Goal: Task Accomplishment & Management: Use online tool/utility

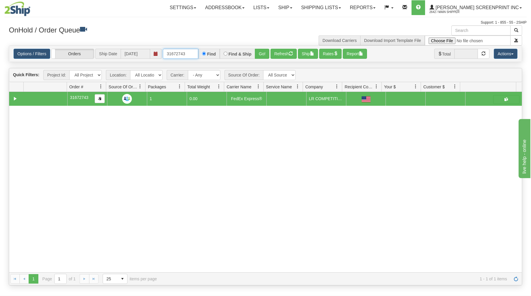
drag, startPoint x: 166, startPoint y: 53, endPoint x: 210, endPoint y: 51, distance: 43.1
click at [210, 51] on div "31672743 Find Find & Ship Go!" at bounding box center [216, 54] width 107 height 10
type input "17265"
drag, startPoint x: 265, startPoint y: 50, endPoint x: 245, endPoint y: 80, distance: 36.1
click at [264, 51] on button "Go!" at bounding box center [262, 54] width 14 height 10
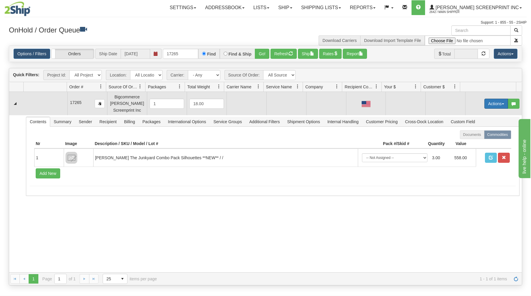
click at [490, 102] on button "Actions" at bounding box center [497, 104] width 24 height 10
click at [478, 116] on link "Open" at bounding box center [484, 115] width 47 height 8
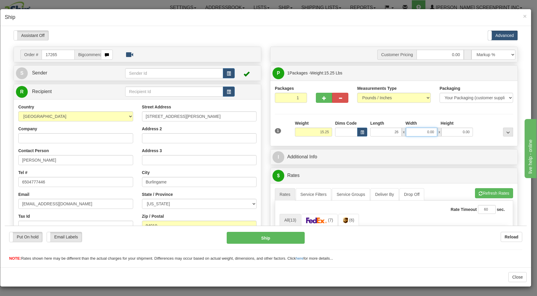
type input "26.00"
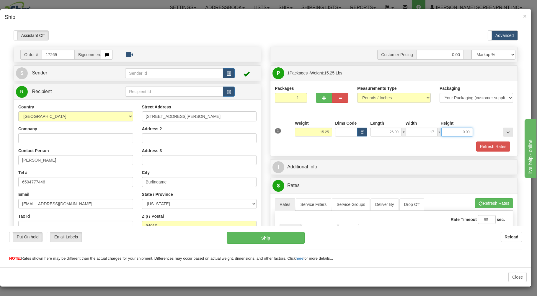
type input "17.00"
type input "10"
type input "15.10"
type input "10.00"
type input "15.25"
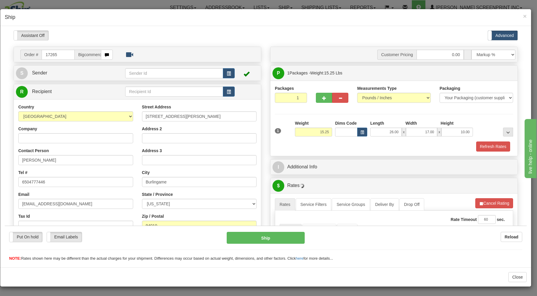
click at [379, 148] on div "Refresh Rates" at bounding box center [393, 146] width 241 height 10
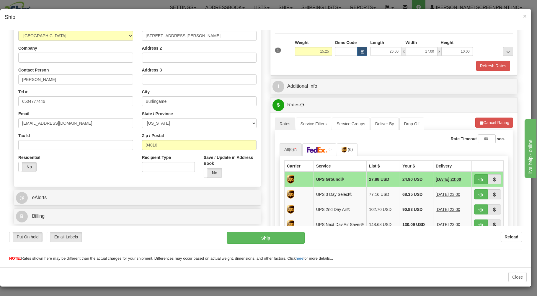
scroll to position [126, 0]
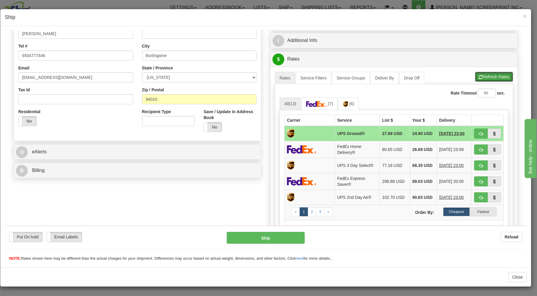
click at [478, 75] on button "Refresh Rates" at bounding box center [494, 76] width 38 height 10
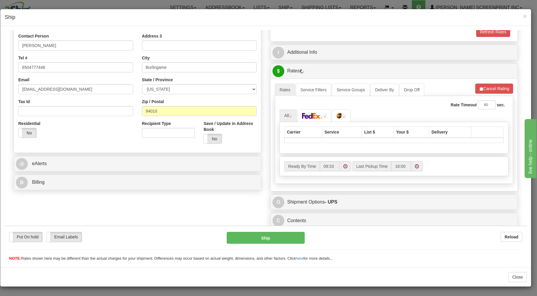
scroll to position [116, 0]
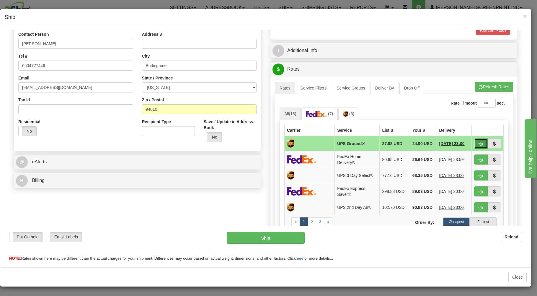
click at [474, 140] on button "button" at bounding box center [481, 143] width 14 height 10
type input "03"
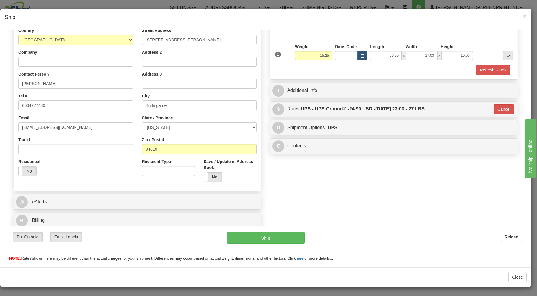
scroll to position [78, 0]
click at [248, 236] on button "Ship" at bounding box center [266, 237] width 78 height 12
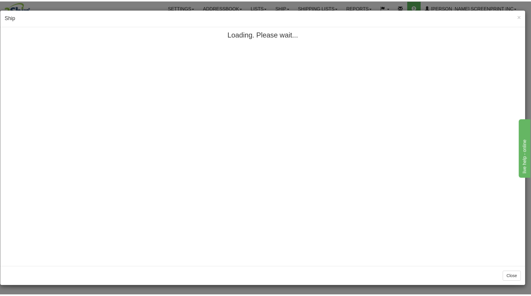
scroll to position [0, 0]
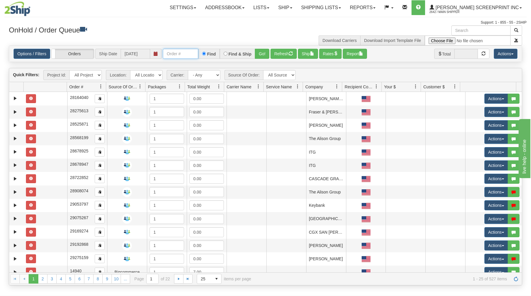
drag, startPoint x: 169, startPoint y: 53, endPoint x: 166, endPoint y: 38, distance: 15.1
click at [167, 49] on input "text" at bounding box center [180, 54] width 35 height 10
type input "17262"
click at [265, 52] on button "Go!" at bounding box center [262, 54] width 14 height 10
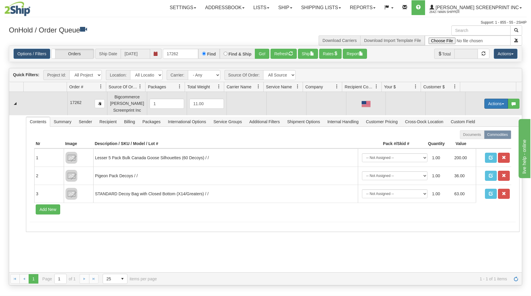
click at [485, 101] on button "Actions" at bounding box center [497, 104] width 24 height 10
click at [472, 113] on span "Open" at bounding box center [474, 114] width 14 height 5
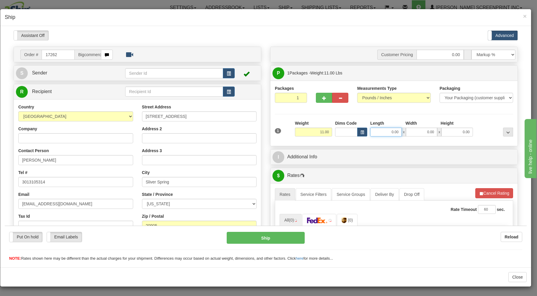
click at [377, 130] on input "0.00" at bounding box center [385, 131] width 31 height 9
type input "26.60"
type input "26.00"
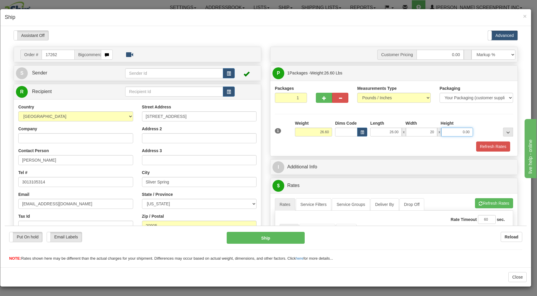
type input "20.00"
type input "26.60"
type input "9.00"
click at [432, 151] on div "Refresh Rates" at bounding box center [393, 146] width 241 height 10
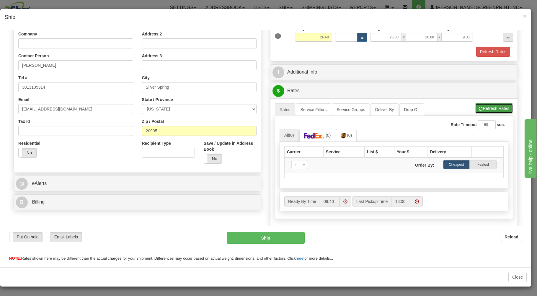
click at [481, 109] on button "Refresh Rates" at bounding box center [494, 108] width 38 height 10
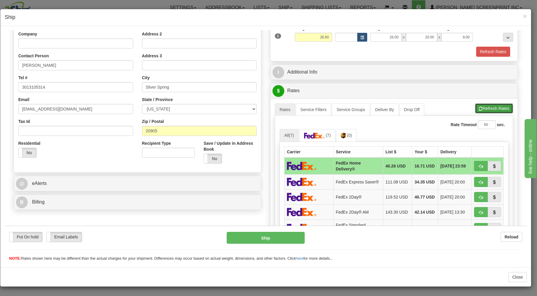
click at [479, 109] on span "button" at bounding box center [481, 109] width 4 height 4
click at [474, 164] on button "button" at bounding box center [481, 166] width 14 height 10
type input "90"
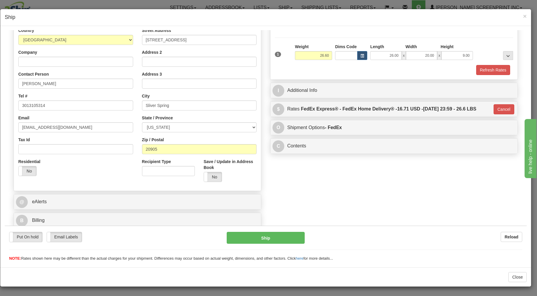
scroll to position [78, 0]
click at [288, 239] on button "Ship" at bounding box center [266, 237] width 78 height 12
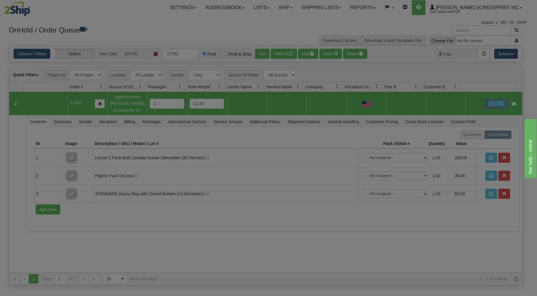
scroll to position [0, 0]
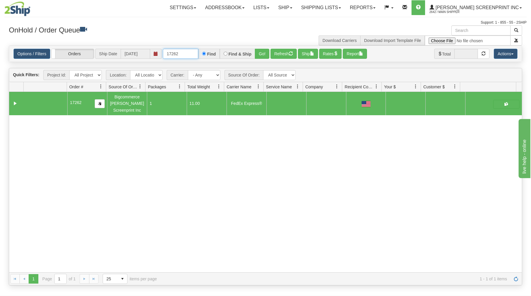
drag, startPoint x: 165, startPoint y: 55, endPoint x: 223, endPoint y: 33, distance: 62.2
click at [212, 35] on div "× Get OnHold Shipments fields - load dt: 281 Get OnHold Shipments fields - tran…" at bounding box center [265, 155] width 522 height 260
type input "17263"
click at [261, 50] on button "Go!" at bounding box center [262, 54] width 14 height 10
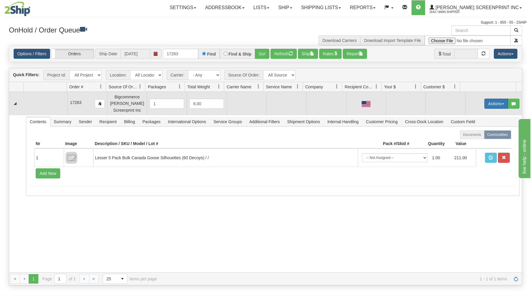
click at [485, 100] on button "Actions" at bounding box center [497, 104] width 24 height 10
click at [472, 115] on span "Open" at bounding box center [474, 114] width 14 height 5
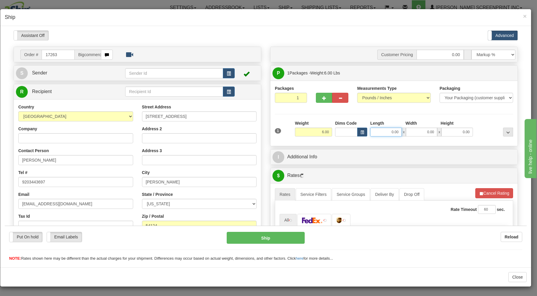
click at [381, 133] on input "0.00" at bounding box center [385, 131] width 31 height 9
type input "21.40"
type input "26.00"
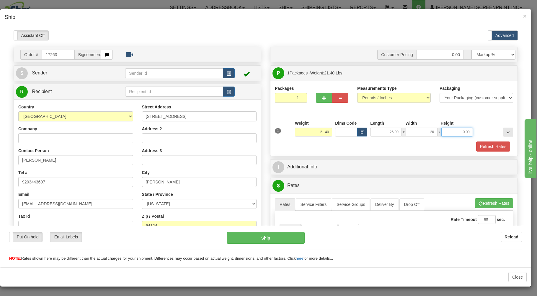
type input "20.00"
type input "21.45"
type input "8"
type input "21.40"
type input "8.00"
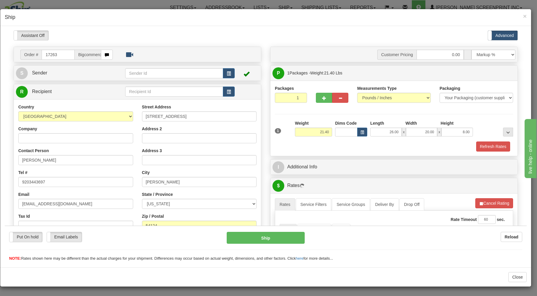
click at [363, 143] on div "Refresh Rates" at bounding box center [393, 146] width 241 height 10
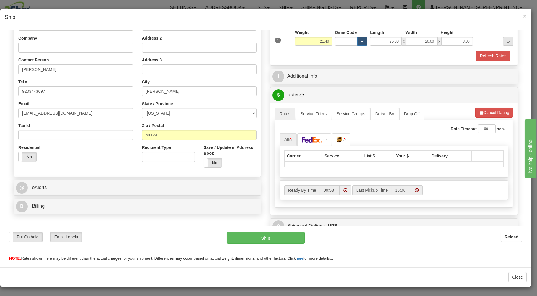
scroll to position [95, 0]
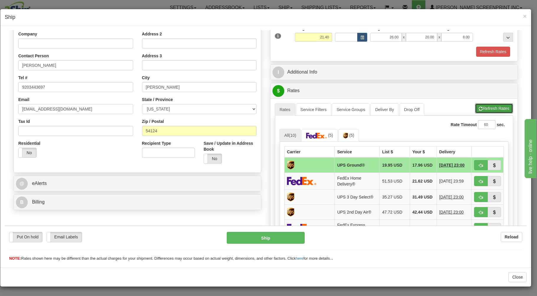
click at [484, 106] on button "Refresh Rates" at bounding box center [494, 108] width 38 height 10
click at [474, 162] on button "button" at bounding box center [481, 165] width 14 height 10
type input "03"
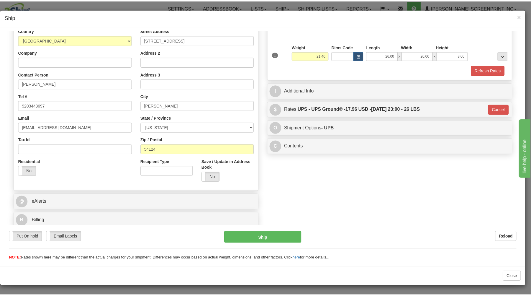
scroll to position [78, 0]
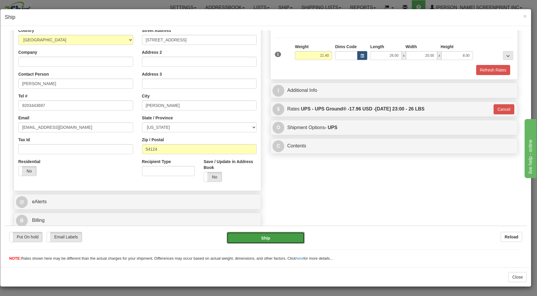
click at [285, 235] on button "Ship" at bounding box center [266, 237] width 78 height 12
